Goal: Information Seeking & Learning: Learn about a topic

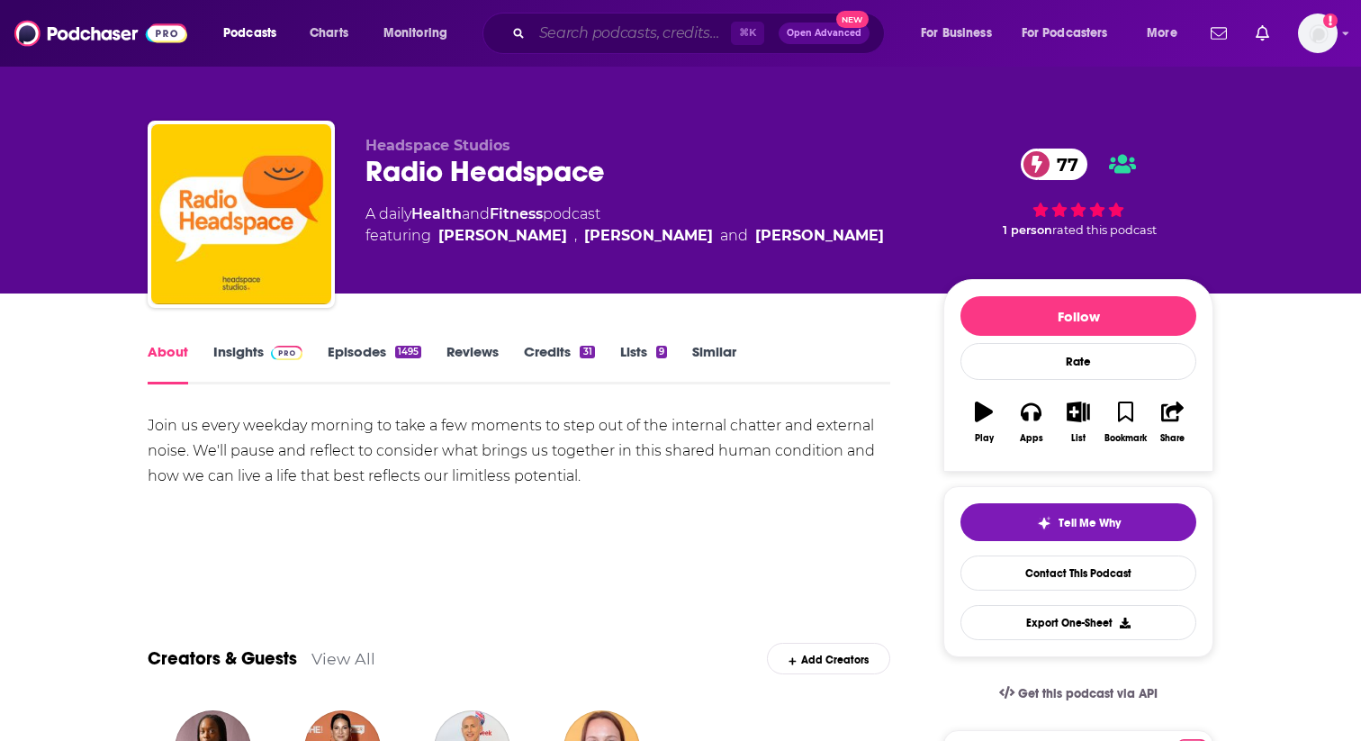
click at [620, 27] on input "Search podcasts, credits, & more..." at bounding box center [631, 33] width 199 height 29
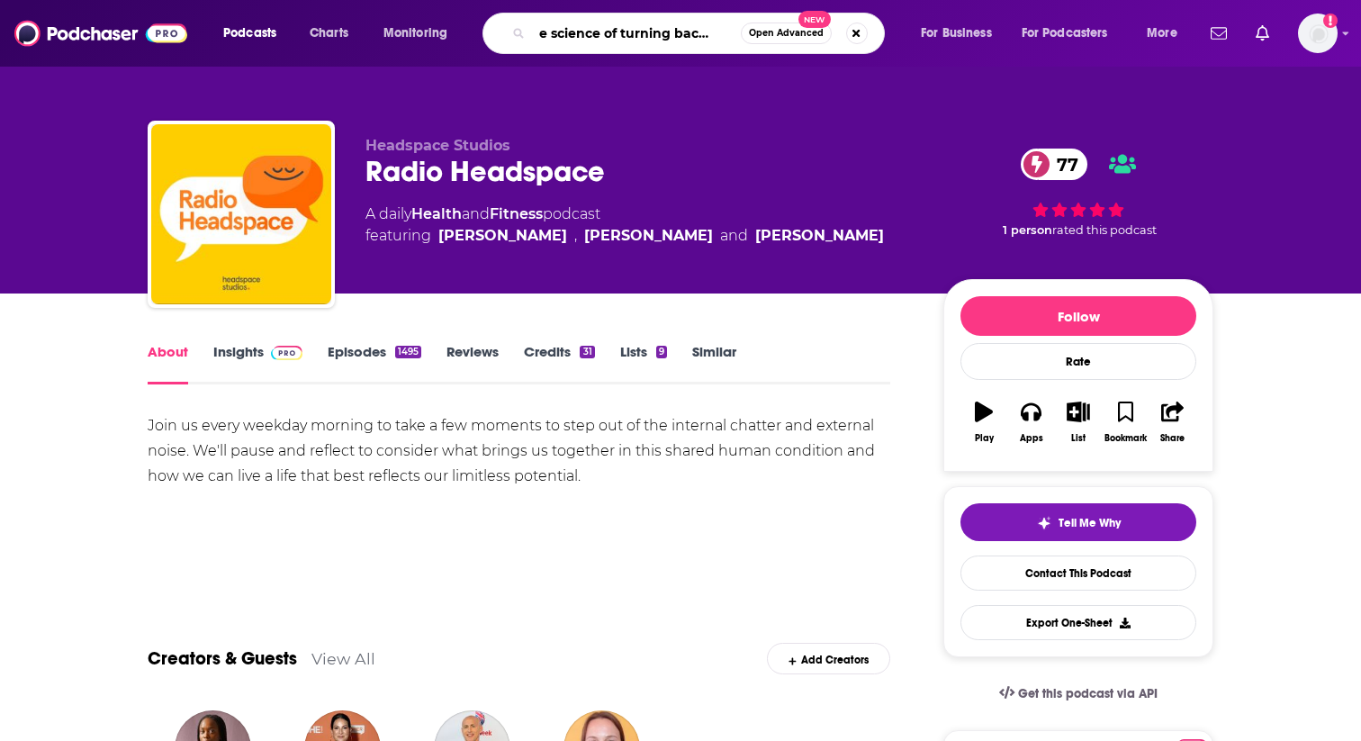
type input "the science of turning back time"
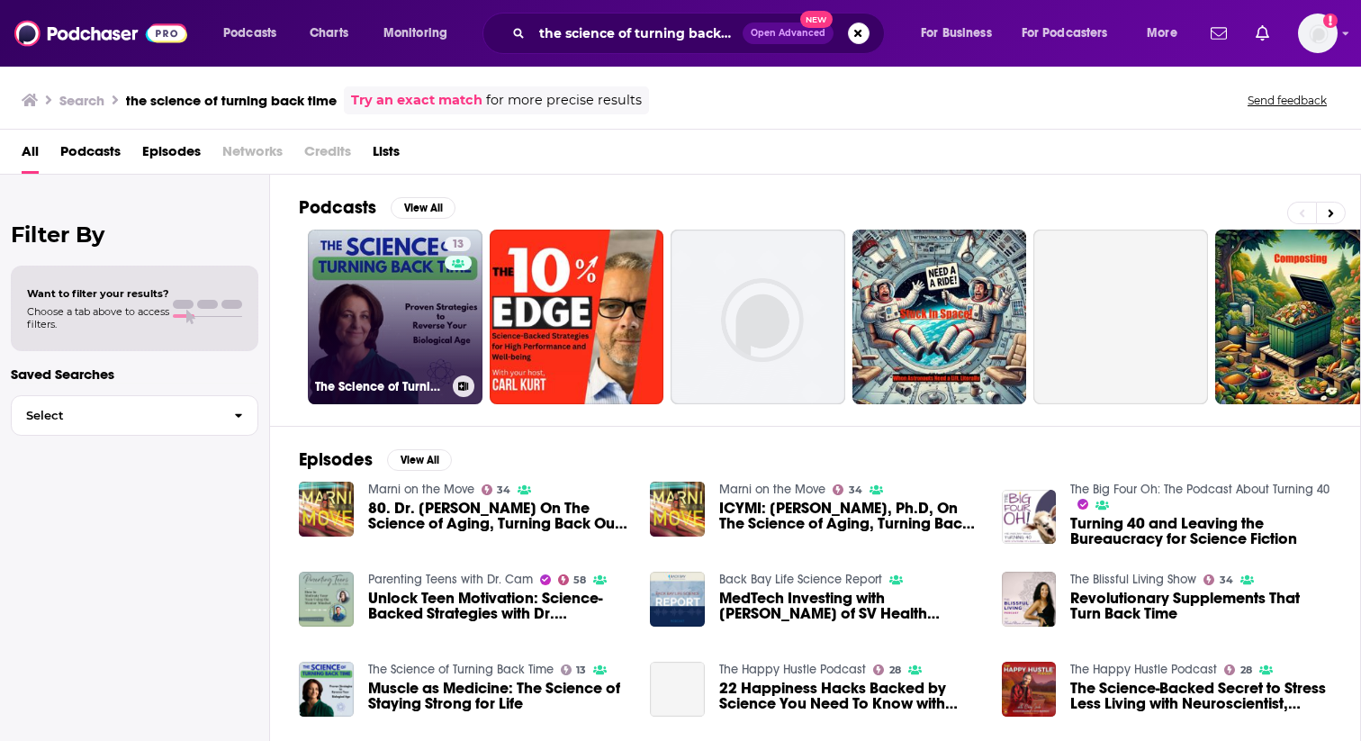
click at [413, 339] on link "13 The Science of Turning Back Time" at bounding box center [395, 317] width 175 height 175
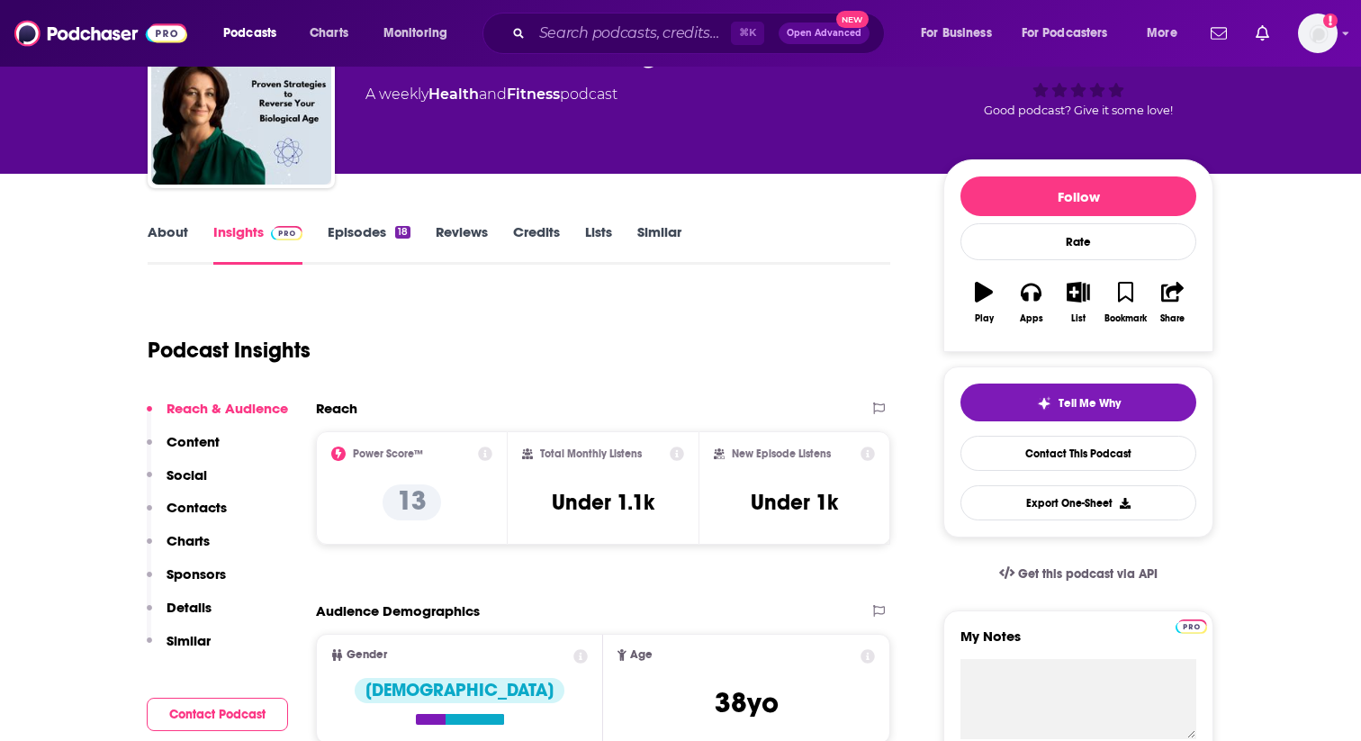
scroll to position [161, 0]
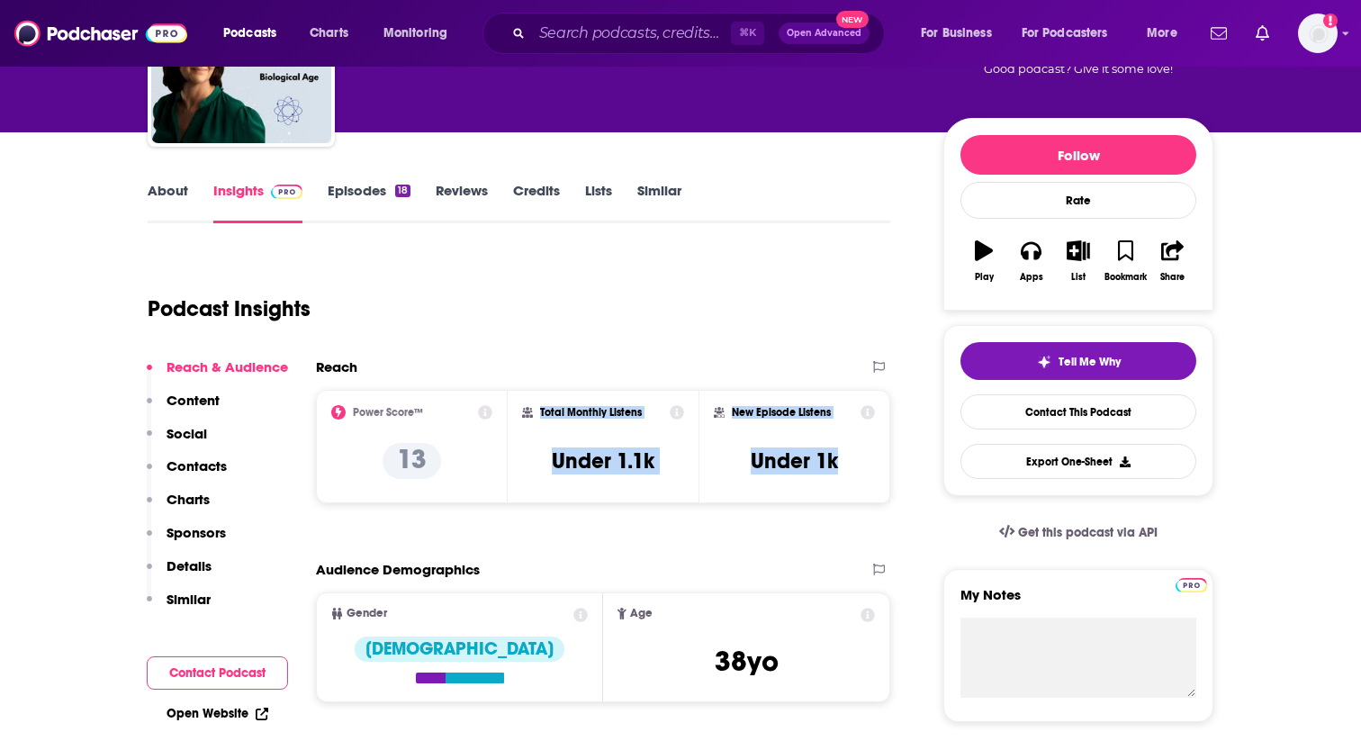
drag, startPoint x: 540, startPoint y: 411, endPoint x: 867, endPoint y: 475, distance: 332.9
click at [867, 475] on div "Power Score™ 13 Total Monthly Listens Under 1.1k New Episode Listens Under 1k" at bounding box center [603, 446] width 574 height 113
copy div "Total Monthly Listens Under 1.1k New Episode Listens Under 1k"
